Goal: Check status: Check status

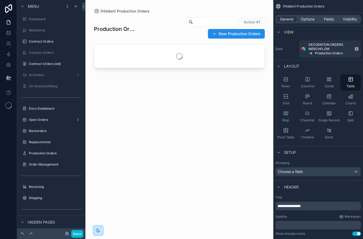
scroll to position [243, 0]
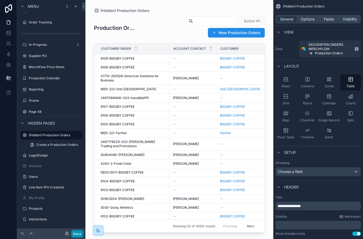
click at [73, 234] on button "Done" at bounding box center [77, 234] width 12 height 8
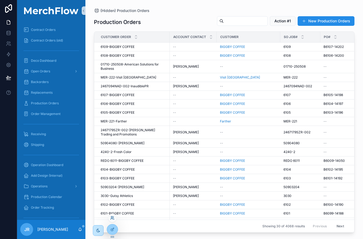
click at [111, 218] on icon at bounding box center [111, 217] width 1 height 1
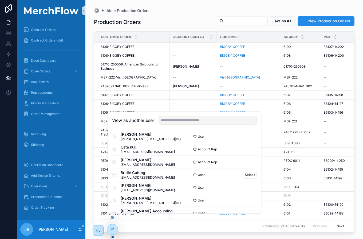
scroll to position [312, 0]
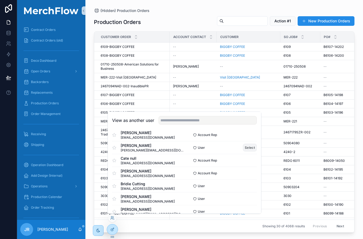
click at [251, 145] on button "Select" at bounding box center [250, 148] width 14 height 8
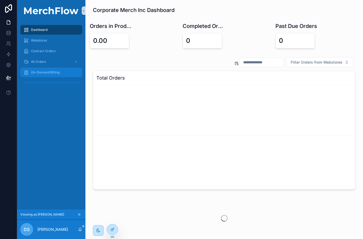
click at [42, 73] on span "On-Demand Billing" at bounding box center [45, 72] width 29 height 4
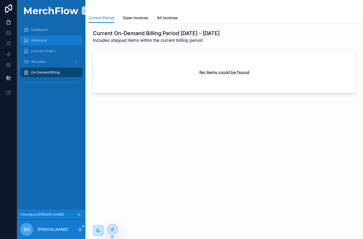
click at [46, 42] on span "Webstores" at bounding box center [39, 40] width 16 height 4
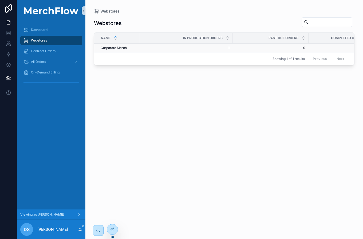
click at [114, 48] on span "Corporate Merch" at bounding box center [113, 48] width 26 height 4
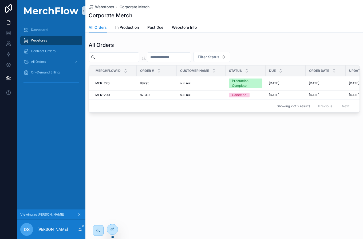
click at [204, 168] on div "Webstores Corporate Merch Corporate Merch All Orders All Orders In Production P…" at bounding box center [223, 119] width 277 height 239
click at [174, 130] on div "Webstores Corporate Merch Corporate Merch All Orders All Orders In Production P…" at bounding box center [223, 74] width 277 height 149
click at [105, 80] on td "MER-220 MER-220" at bounding box center [113, 83] width 48 height 14
click at [101, 84] on span "MER-220" at bounding box center [102, 83] width 14 height 4
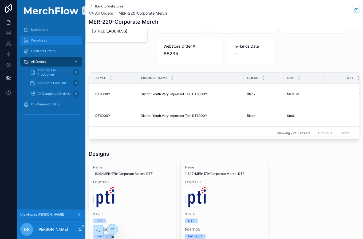
click at [38, 38] on div "Webstores" at bounding box center [50, 40] width 55 height 9
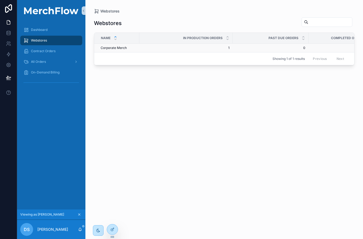
click at [116, 47] on span "Corporate Merch" at bounding box center [113, 48] width 26 height 4
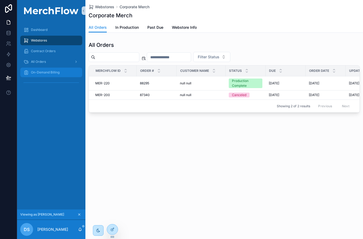
click at [44, 71] on span "On-Demand Billing" at bounding box center [45, 72] width 29 height 4
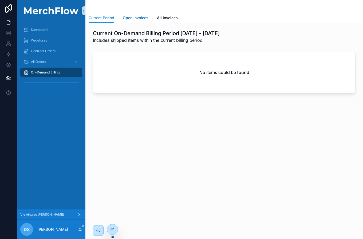
click at [137, 21] on link "Open Invoices" at bounding box center [136, 18] width 26 height 11
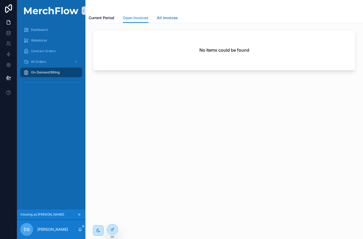
click at [168, 19] on span "All Invoices" at bounding box center [167, 17] width 21 height 5
click at [100, 17] on span "Current Period" at bounding box center [101, 17] width 26 height 5
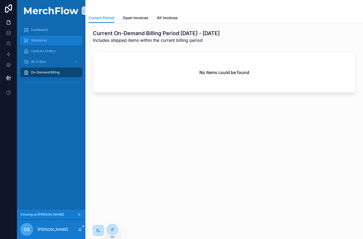
click at [40, 41] on span "Webstores" at bounding box center [39, 40] width 16 height 4
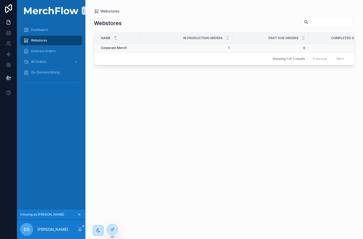
click at [104, 49] on span "Corporate Merch" at bounding box center [113, 48] width 26 height 4
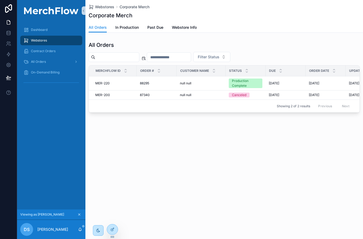
click at [152, 151] on div "Webstores Corporate Merch Corporate Merch All Orders All Orders In Production P…" at bounding box center [223, 119] width 277 height 239
click at [145, 151] on div "Webstores Corporate Merch Corporate Merch All Orders All Orders In Production P…" at bounding box center [223, 119] width 277 height 239
click at [135, 137] on div "Webstores Corporate Merch Corporate Merch All Orders All Orders In Production P…" at bounding box center [223, 74] width 277 height 149
click at [157, 86] on td "88295 88295" at bounding box center [156, 83] width 40 height 14
click at [147, 81] on span "88295" at bounding box center [144, 83] width 9 height 4
